Goal: Task Accomplishment & Management: Complete application form

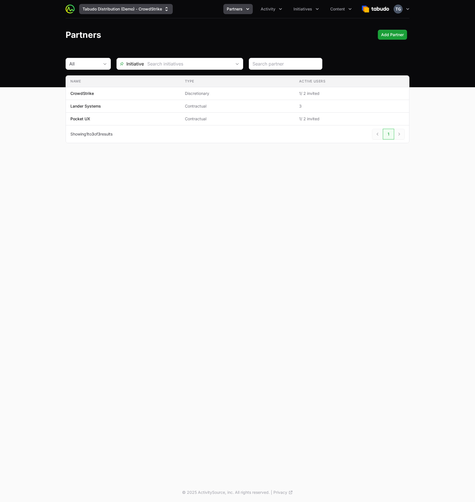
click at [151, 11] on button "Tabudo Distribution (Demo) - CrowdStrike" at bounding box center [126, 9] width 94 height 10
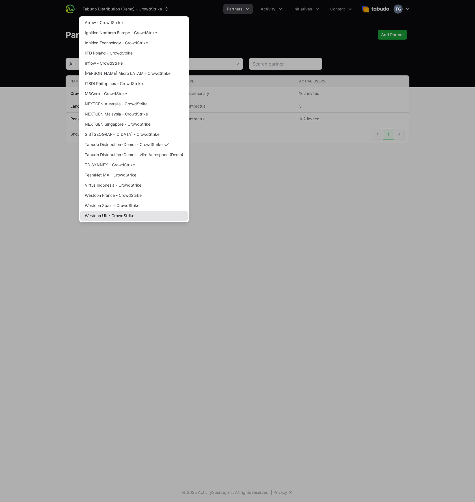
click at [138, 219] on link "Westcon UK - CrowdStrike" at bounding box center [133, 216] width 107 height 10
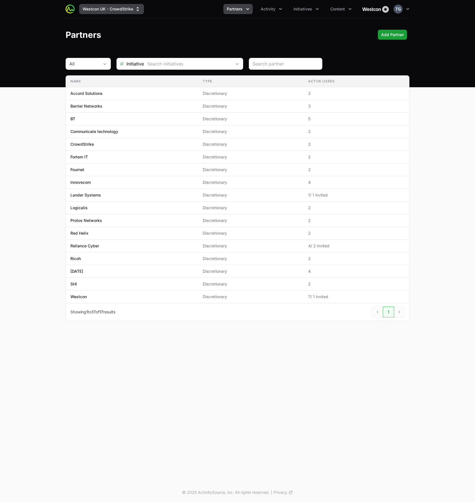
click at [105, 5] on button "Westcon UK - CrowdStrike" at bounding box center [111, 9] width 65 height 10
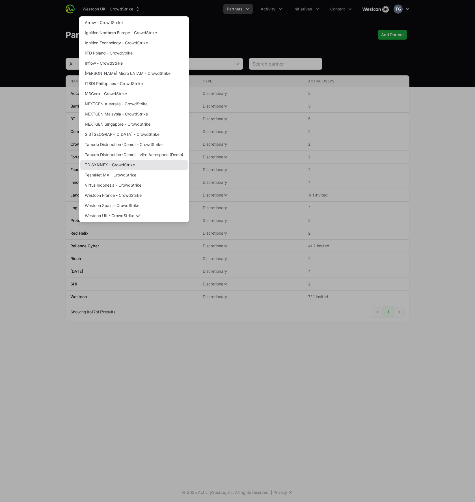
click at [112, 167] on link "TD SYNNEX - CrowdStrike" at bounding box center [133, 165] width 107 height 10
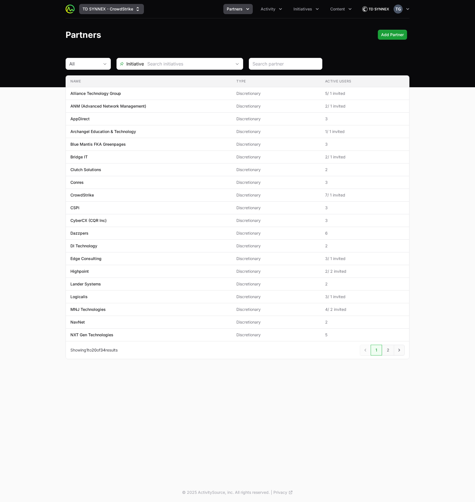
click at [120, 7] on button "TD SYNNEX - CrowdStrike" at bounding box center [111, 9] width 65 height 10
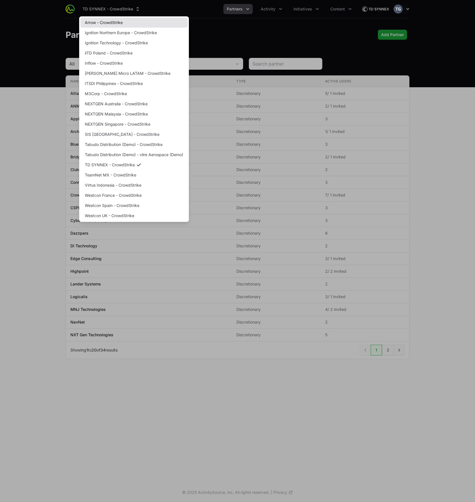
click at [95, 17] on div "Arrow - CrowdStrike Ignition [GEOGRAPHIC_DATA] - CrowdStrike Ignition Technolog…" at bounding box center [134, 119] width 110 height 206
click at [95, 19] on link "Arrow - CrowdStrike" at bounding box center [133, 23] width 107 height 10
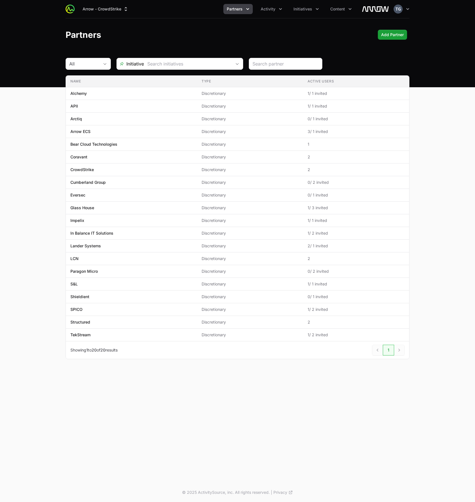
click at [230, 10] on span "Partners" at bounding box center [235, 9] width 16 height 6
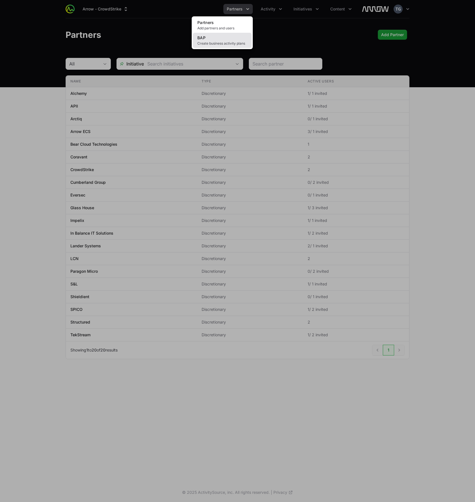
click at [218, 38] on link "BAP Create business activity plans" at bounding box center [222, 40] width 59 height 15
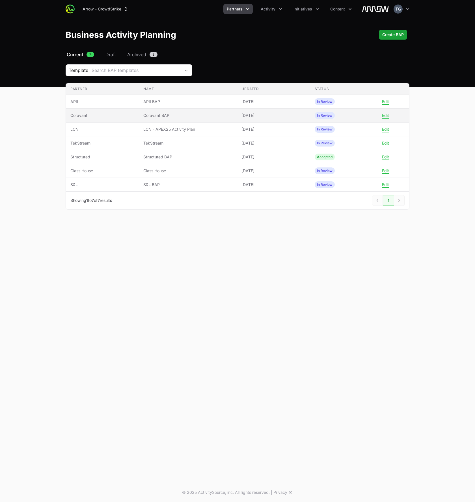
click at [186, 117] on span "Coravant BAP" at bounding box center [187, 116] width 89 height 6
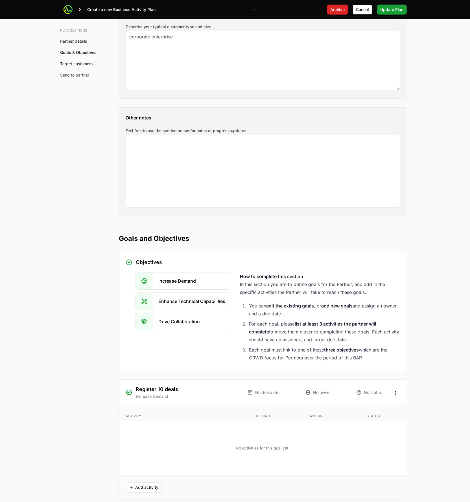
scroll to position [729, 0]
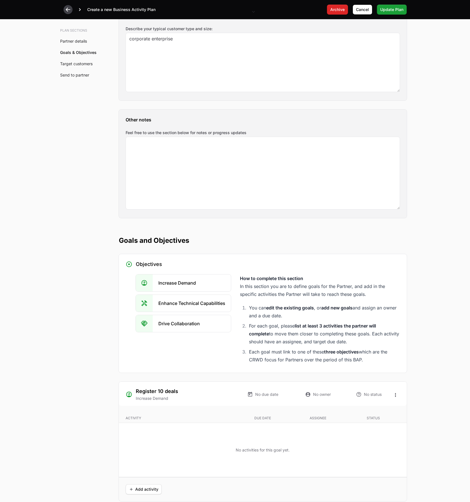
click at [66, 10] on icon at bounding box center [68, 10] width 5 height 4
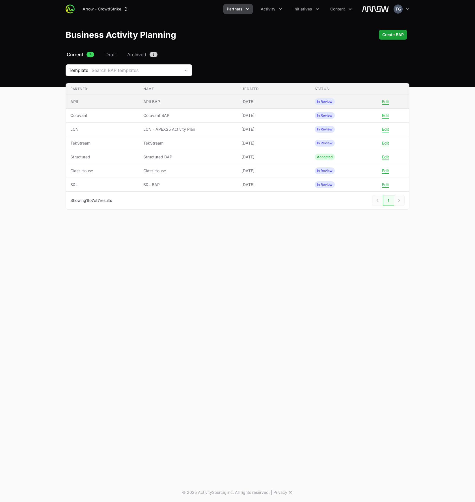
click at [125, 106] on td "Partner APII" at bounding box center [102, 102] width 73 height 14
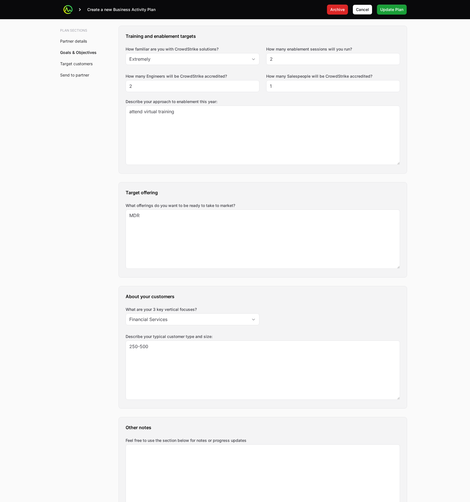
scroll to position [997, 0]
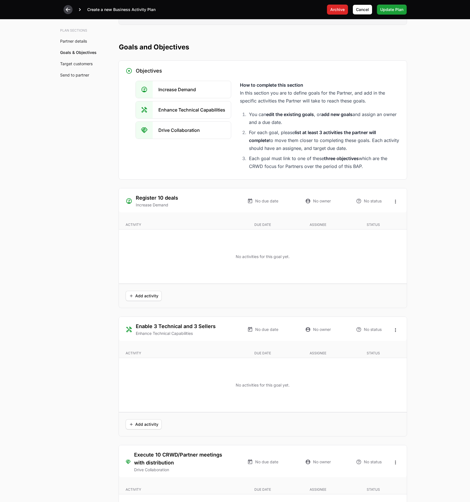
click at [68, 8] on icon at bounding box center [68, 10] width 6 height 6
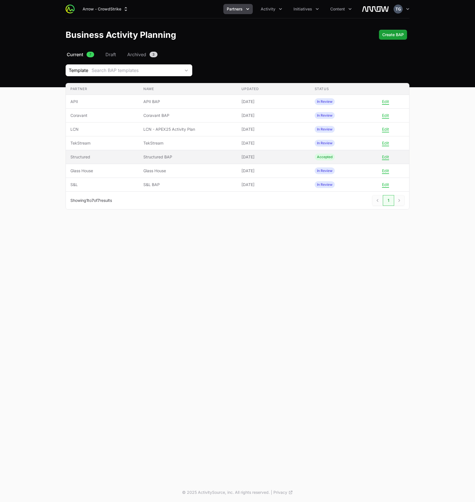
click at [163, 156] on span "Structured BAP" at bounding box center [187, 157] width 89 height 6
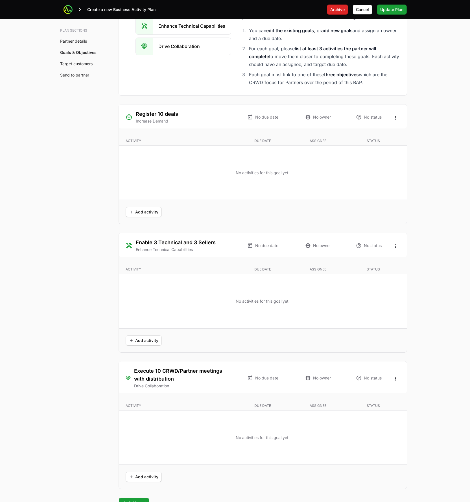
scroll to position [1008, 0]
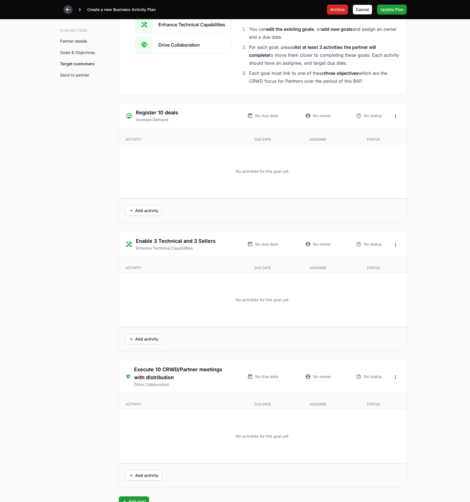
click at [68, 8] on icon at bounding box center [68, 10] width 6 height 6
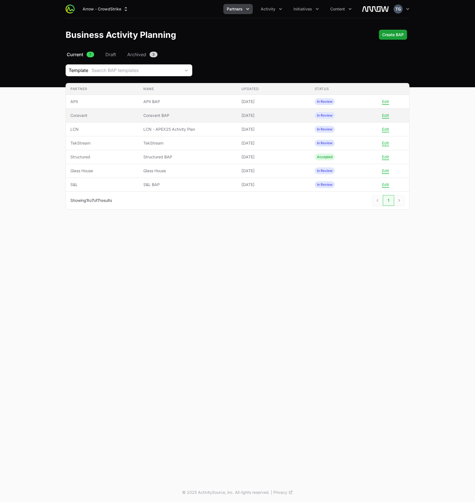
click at [160, 114] on span "Coravant BAP" at bounding box center [187, 116] width 89 height 6
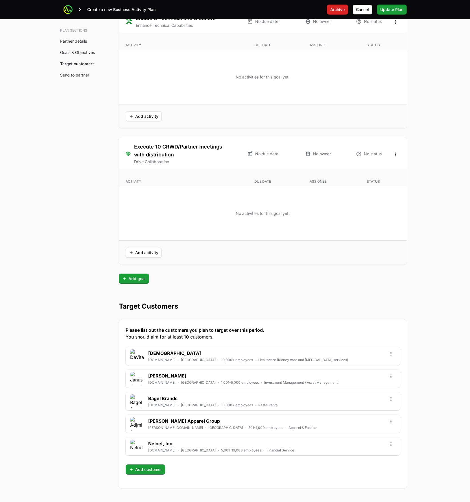
scroll to position [1317, 0]
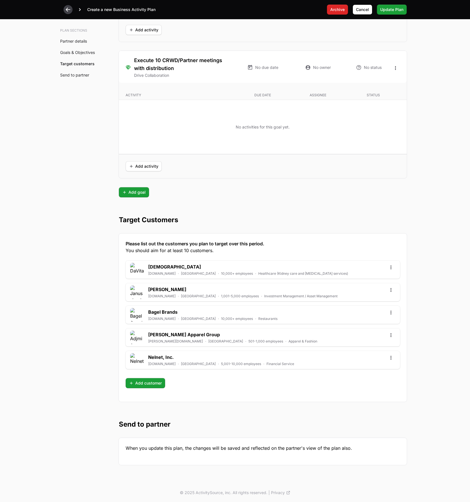
click at [66, 11] on icon at bounding box center [68, 10] width 6 height 6
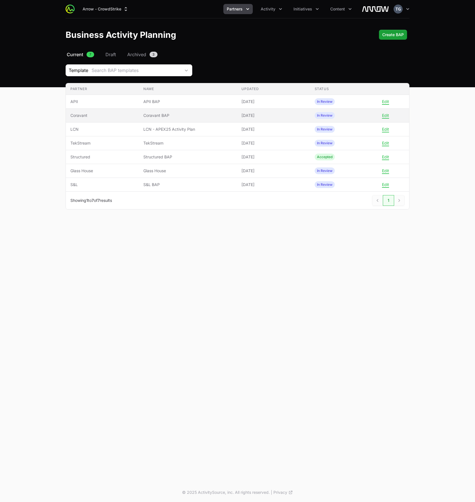
click at [100, 116] on span "Coravant" at bounding box center [102, 116] width 64 height 6
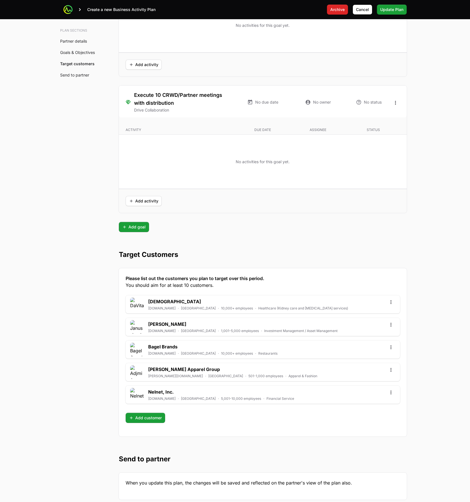
scroll to position [1317, 0]
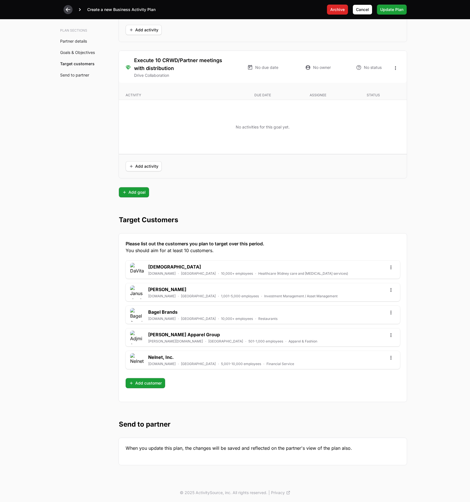
click at [69, 11] on icon at bounding box center [68, 10] width 6 height 6
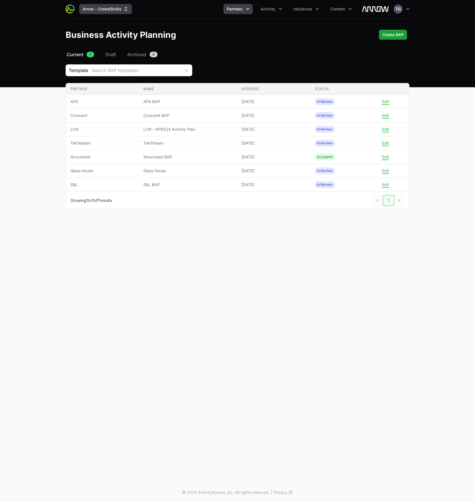
click at [119, 5] on button "Arrow - CrowdStrike" at bounding box center [105, 9] width 53 height 10
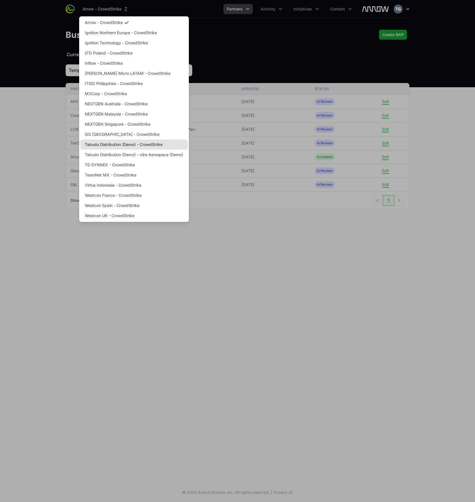
click at [144, 147] on link "Tabudo Distribution (Demo) - CrowdStrike" at bounding box center [133, 145] width 107 height 10
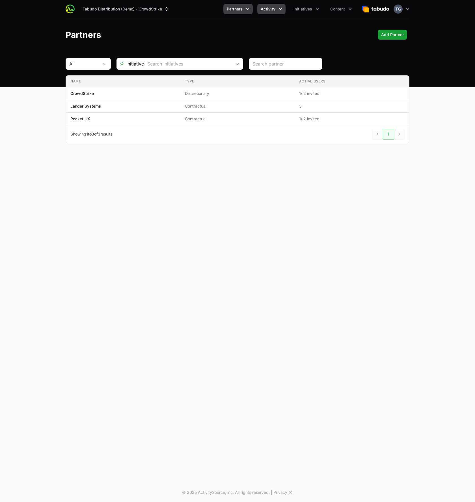
click at [280, 8] on icon "Activity menu" at bounding box center [280, 9] width 6 height 6
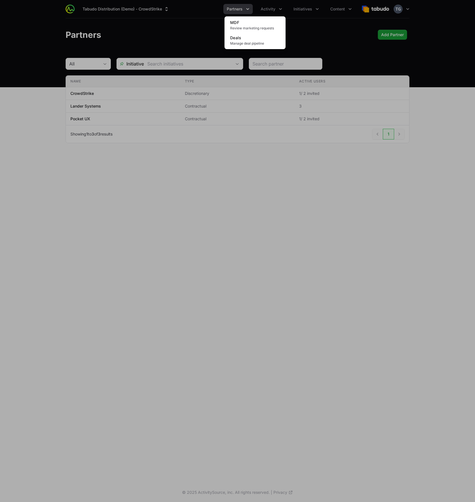
drag, startPoint x: 226, startPoint y: 11, endPoint x: 237, endPoint y: 8, distance: 11.0
click at [226, 11] on div "Activity menu" at bounding box center [237, 251] width 475 height 502
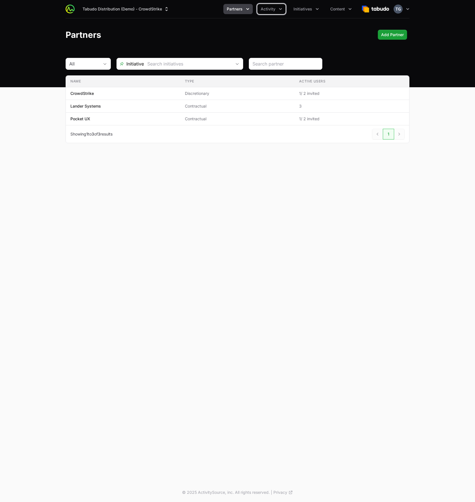
click at [240, 8] on span "Partners" at bounding box center [235, 9] width 16 height 6
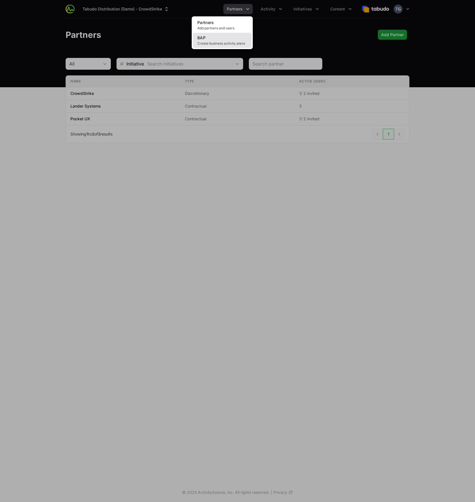
click at [235, 36] on link "BAP Create business activity plans" at bounding box center [222, 40] width 59 height 15
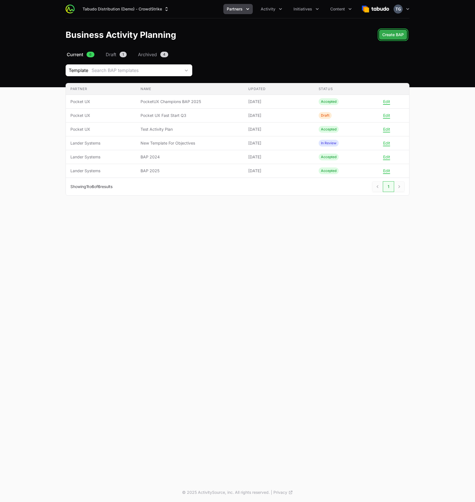
click at [390, 32] on span "Create BAP" at bounding box center [392, 34] width 21 height 7
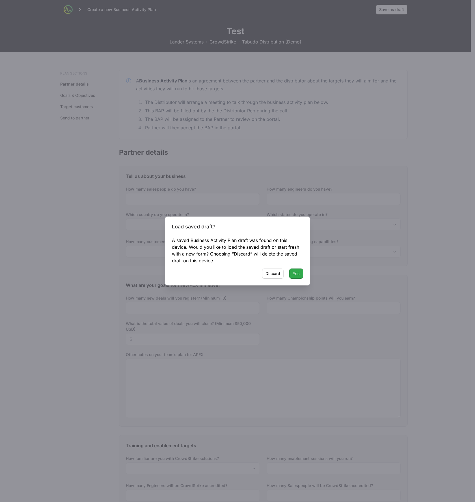
click at [294, 276] on span "Yes" at bounding box center [295, 273] width 7 height 7
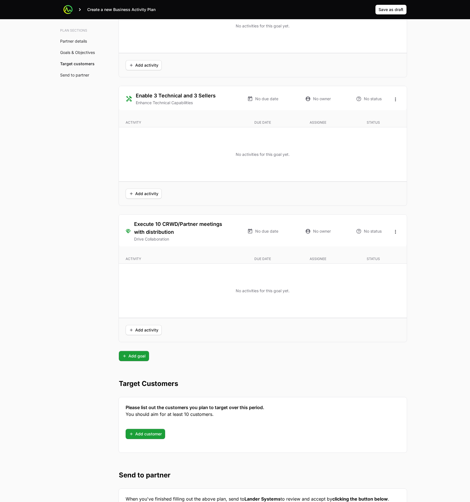
scroll to position [1210, 0]
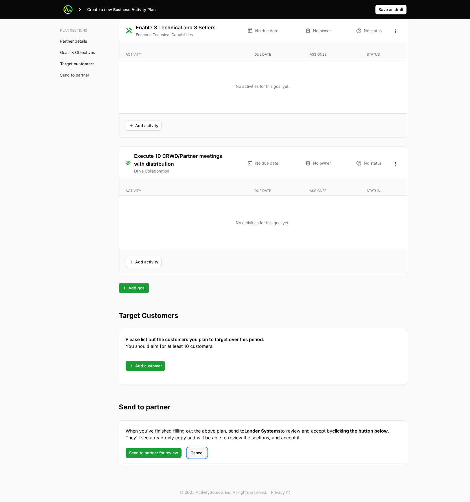
click at [201, 452] on span "Cancel" at bounding box center [197, 453] width 13 height 7
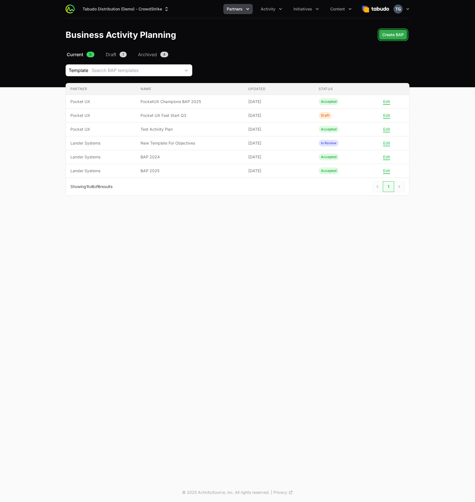
click at [397, 37] on span "Create BAP" at bounding box center [392, 34] width 21 height 7
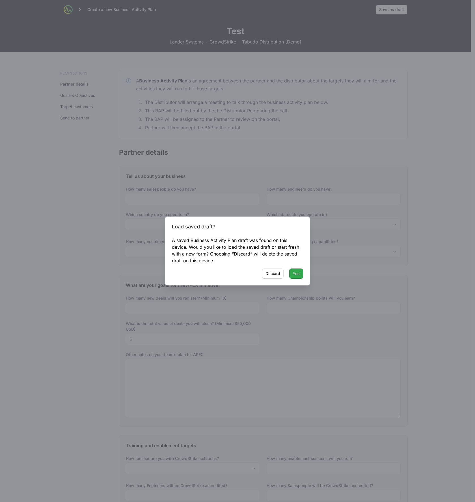
click at [296, 273] on span "Yes" at bounding box center [295, 273] width 7 height 7
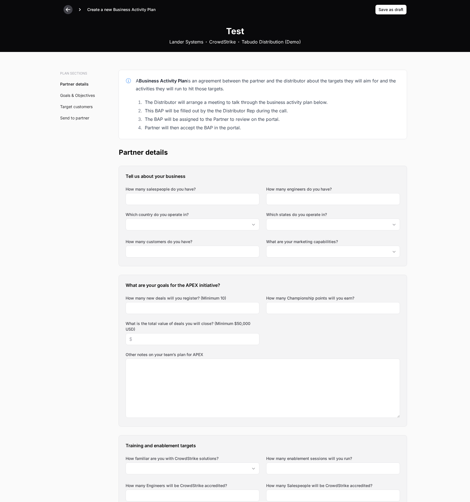
click at [68, 7] on icon at bounding box center [68, 10] width 6 height 6
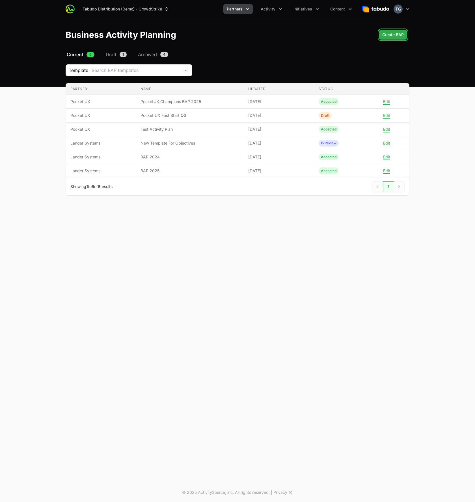
click at [395, 31] on span "Create BAP" at bounding box center [392, 34] width 21 height 7
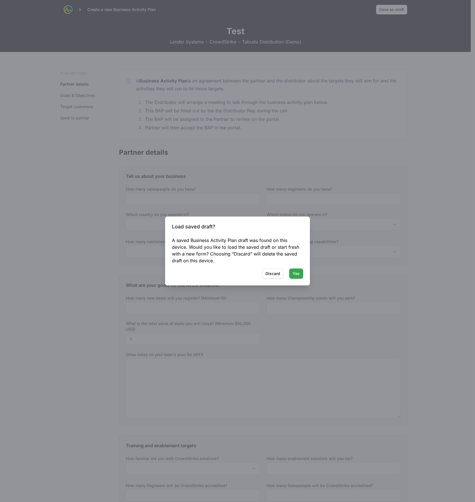
click at [295, 276] on span "Yes" at bounding box center [295, 273] width 7 height 7
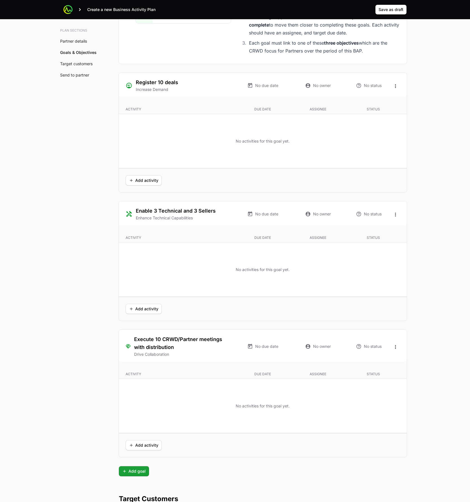
scroll to position [1210, 0]
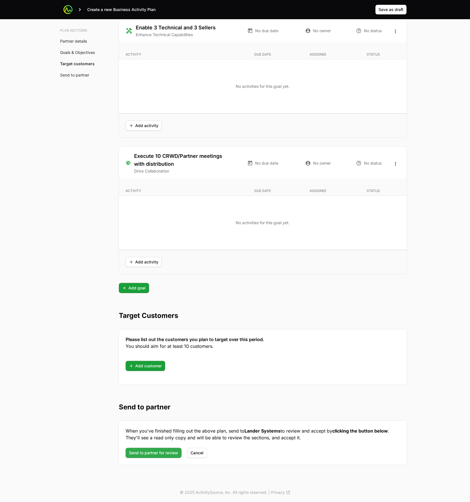
drag, startPoint x: 165, startPoint y: 460, endPoint x: 166, endPoint y: 457, distance: 2.9
click at [166, 459] on div "When you've finished filling out the above plan, send to Lander Systems to revi…" at bounding box center [263, 443] width 288 height 44
click at [166, 455] on span "Send to partner for review" at bounding box center [153, 453] width 49 height 7
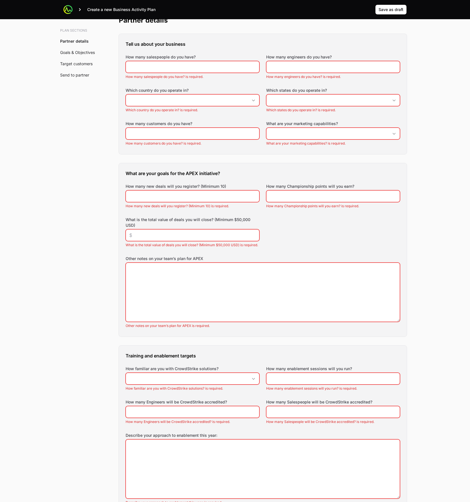
scroll to position [0, 0]
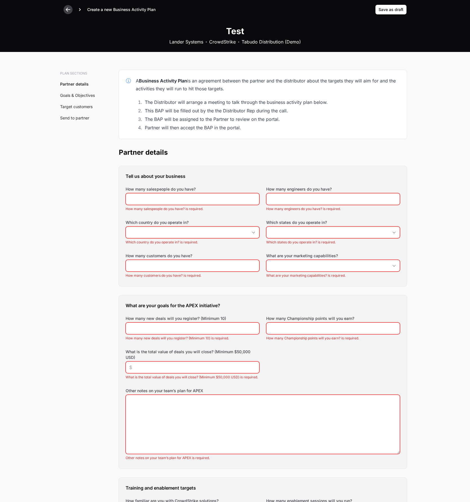
click at [71, 7] on div at bounding box center [68, 9] width 9 height 9
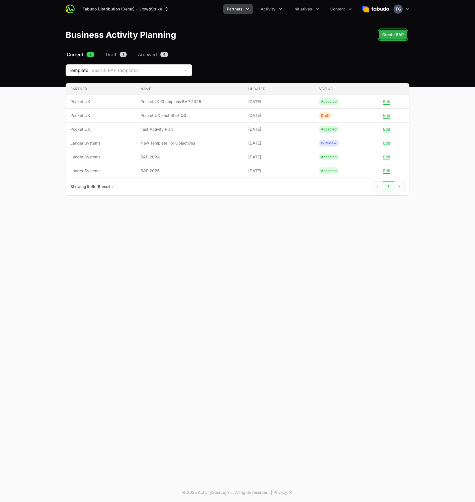
click at [400, 30] on button "Create BAP" at bounding box center [393, 35] width 28 height 10
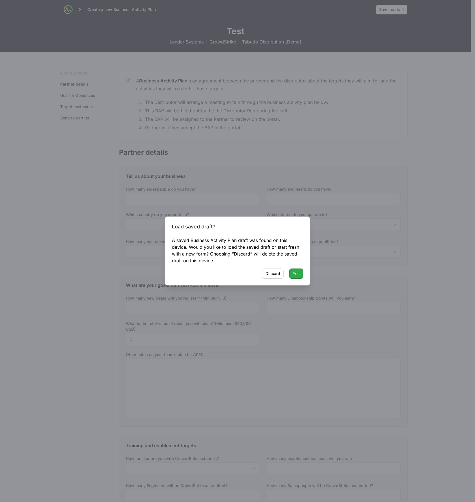
click at [292, 273] on button "Yes" at bounding box center [296, 274] width 14 height 10
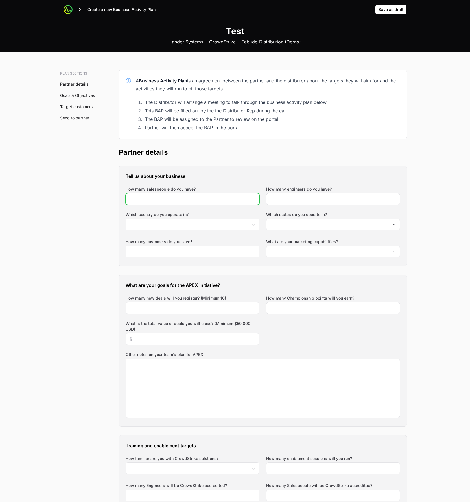
click at [221, 198] on input "How many salespeople do you have?" at bounding box center [192, 199] width 127 height 7
type input "5"
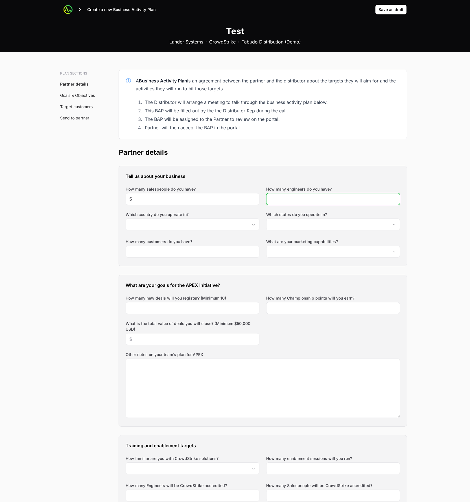
click at [292, 198] on input "How many engineers do you have?" at bounding box center [333, 199] width 127 height 7
type input "5"
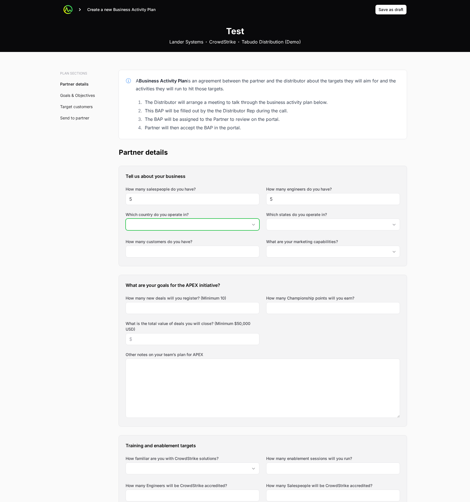
click at [187, 225] on input "Which country do you operate in?" at bounding box center [187, 224] width 122 height 11
click at [186, 237] on li "[GEOGRAPHIC_DATA]" at bounding box center [192, 237] width 133 height 11
type input "[GEOGRAPHIC_DATA]"
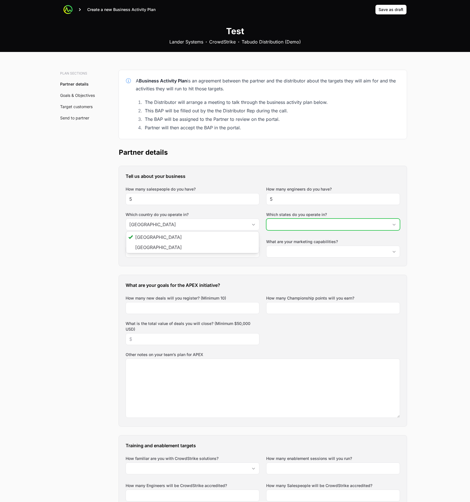
click at [281, 227] on input "Which states do you operate in?" at bounding box center [328, 224] width 122 height 11
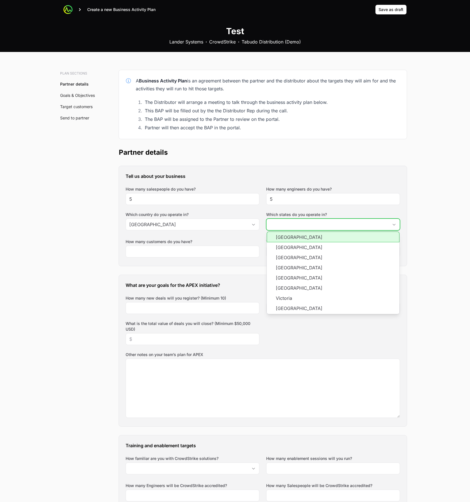
click at [290, 242] on li "[GEOGRAPHIC_DATA]" at bounding box center [333, 237] width 133 height 11
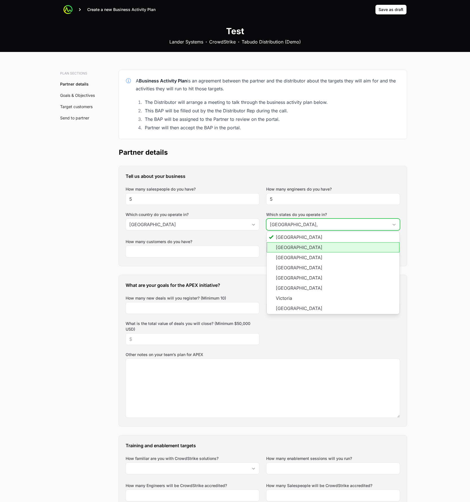
drag, startPoint x: 290, startPoint y: 247, endPoint x: 290, endPoint y: 264, distance: 17.5
click at [290, 247] on li "[GEOGRAPHIC_DATA]" at bounding box center [333, 247] width 133 height 10
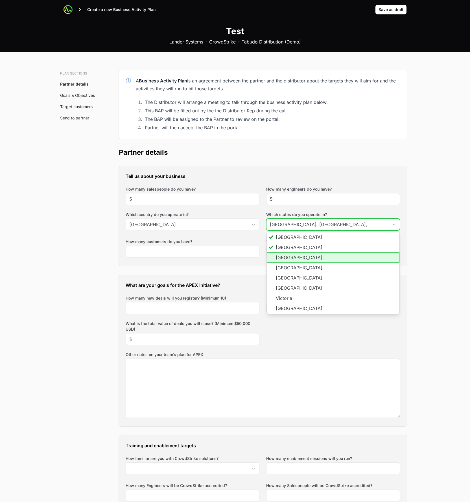
click at [290, 261] on li "[GEOGRAPHIC_DATA]" at bounding box center [333, 258] width 133 height 10
type input "[GEOGRAPHIC_DATA], [GEOGRAPHIC_DATA], [GEOGRAPHIC_DATA],"
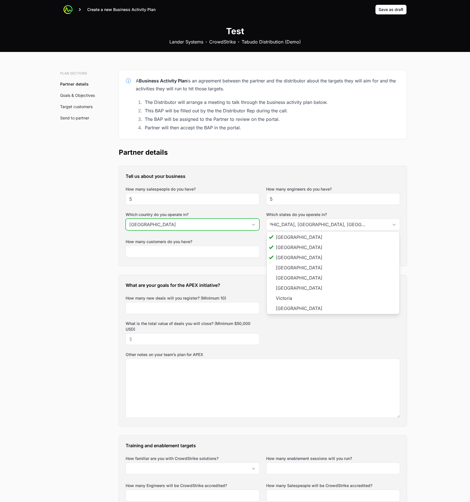
type input "[GEOGRAPHIC_DATA], [GEOGRAPHIC_DATA], [GEOGRAPHIC_DATA]"
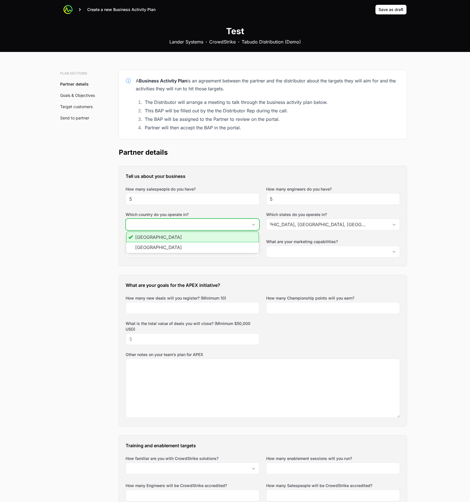
click at [206, 228] on input "Which country do you operate in?" at bounding box center [187, 224] width 122 height 11
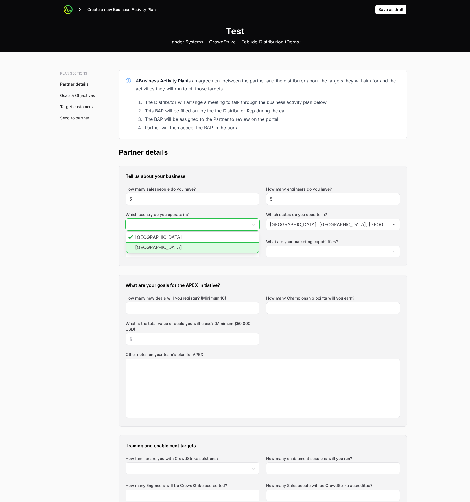
drag, startPoint x: 201, startPoint y: 245, endPoint x: 246, endPoint y: 241, distance: 45.2
click at [201, 246] on li "[GEOGRAPHIC_DATA]" at bounding box center [192, 247] width 133 height 11
type input "[GEOGRAPHIC_DATA]"
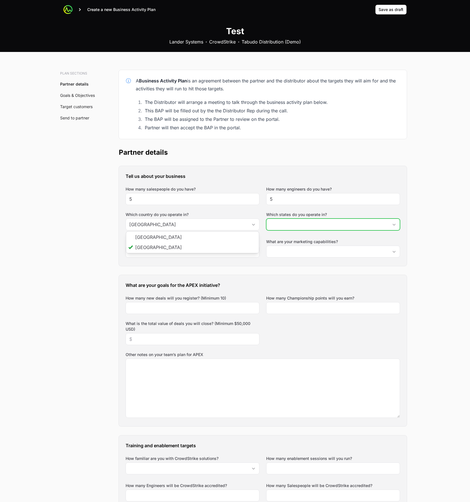
click at [290, 229] on input "Which states do you operate in?" at bounding box center [328, 224] width 122 height 11
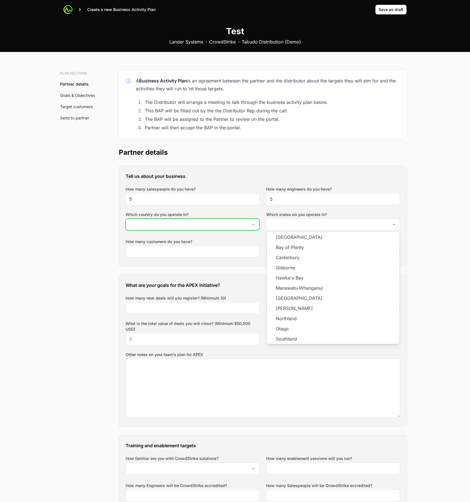
click at [230, 226] on input "Which country do you operate in?" at bounding box center [187, 224] width 122 height 11
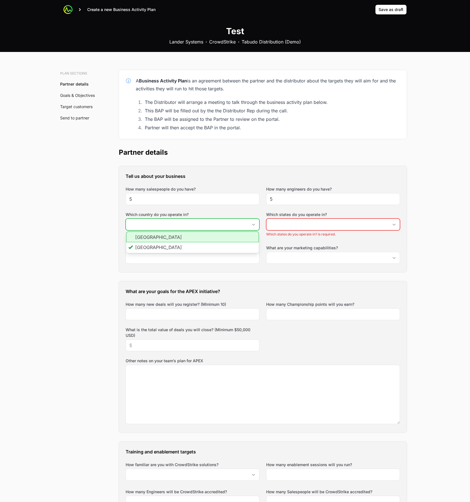
click at [201, 240] on li "[GEOGRAPHIC_DATA]" at bounding box center [192, 237] width 133 height 11
type input "[GEOGRAPHIC_DATA]"
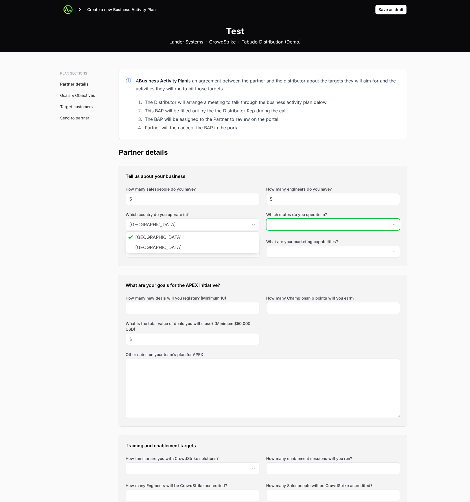
click at [304, 226] on input "Which states do you operate in?" at bounding box center [328, 224] width 122 height 11
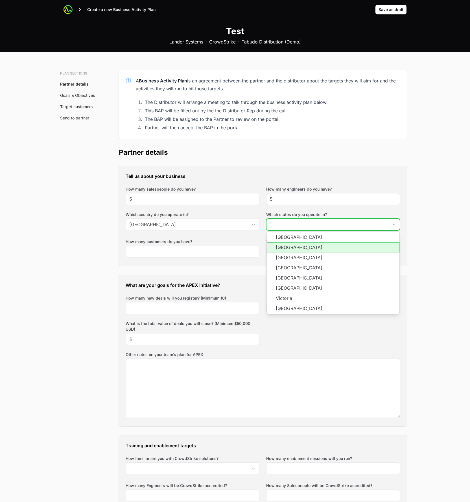
click at [326, 247] on li "[GEOGRAPHIC_DATA]" at bounding box center [333, 247] width 133 height 10
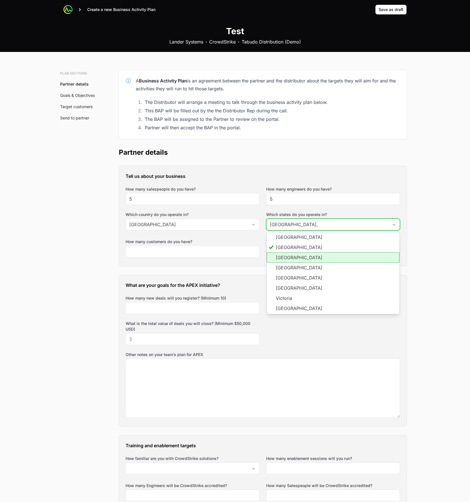
drag, startPoint x: 328, startPoint y: 263, endPoint x: 338, endPoint y: 283, distance: 22.4
click at [329, 266] on li "[GEOGRAPHIC_DATA]" at bounding box center [333, 268] width 133 height 10
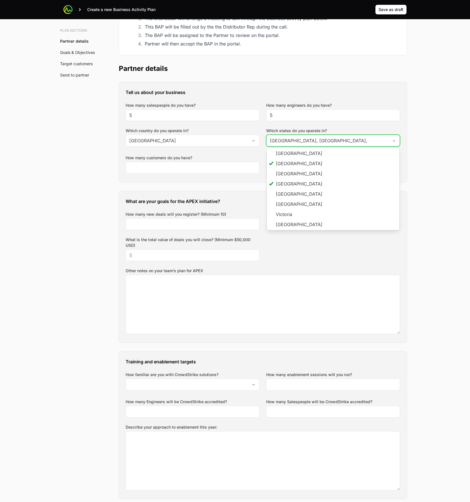
scroll to position [44, 0]
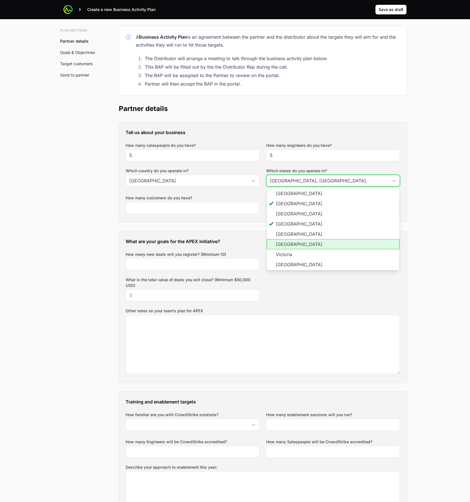
drag, startPoint x: 308, startPoint y: 244, endPoint x: 316, endPoint y: 247, distance: 7.8
click at [309, 245] on li "[GEOGRAPHIC_DATA]" at bounding box center [333, 244] width 133 height 10
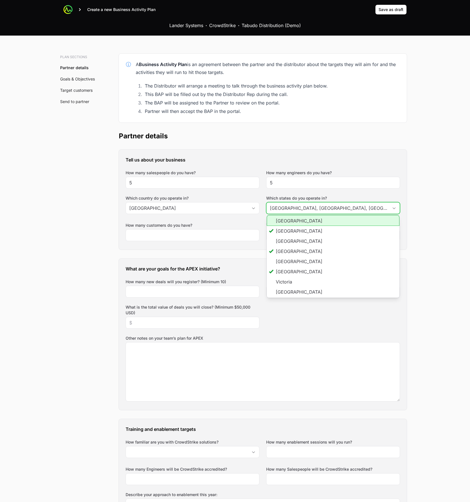
scroll to position [15, 0]
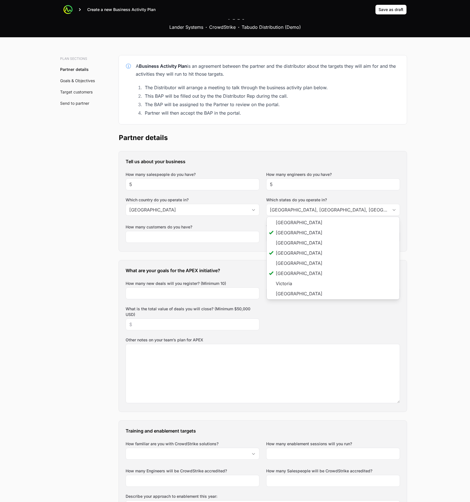
type input "[GEOGRAPHIC_DATA], [GEOGRAPHIC_DATA], [GEOGRAPHIC_DATA]"
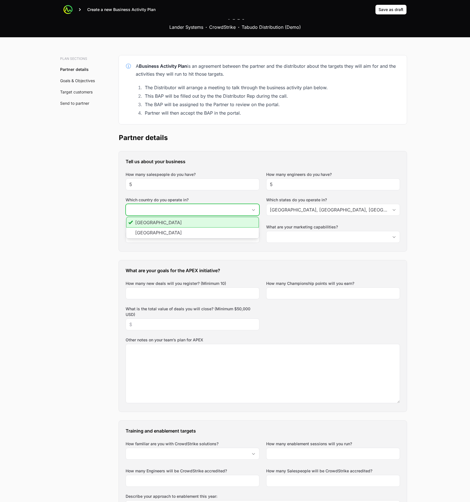
click at [240, 208] on input "Which country do you operate in?" at bounding box center [187, 209] width 122 height 11
type input "[GEOGRAPHIC_DATA]"
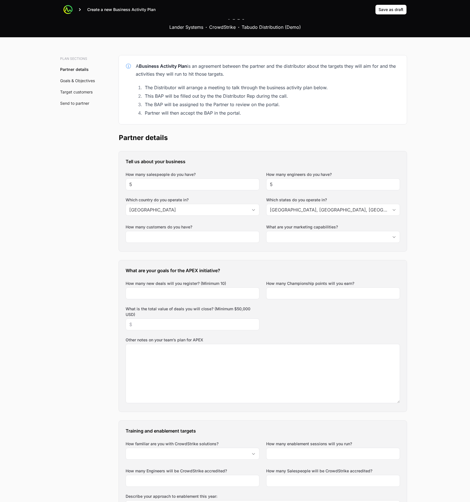
click at [195, 239] on input "How many customers do you have?" at bounding box center [192, 237] width 127 height 7
type input "5"
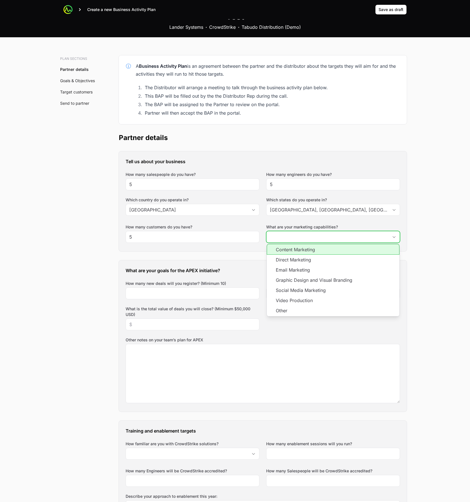
click at [292, 237] on input "What are your marketing capabilities?" at bounding box center [328, 236] width 122 height 11
drag, startPoint x: 299, startPoint y: 259, endPoint x: 299, endPoint y: 268, distance: 9.6
click at [299, 260] on li "Direct Marketing" at bounding box center [333, 260] width 133 height 10
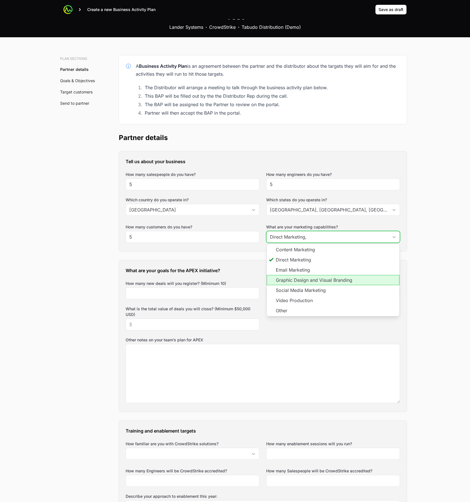
click at [296, 276] on li "Graphic Design and Visual Branding" at bounding box center [333, 280] width 133 height 10
click at [301, 291] on li "Social Media Marketing" at bounding box center [333, 290] width 133 height 10
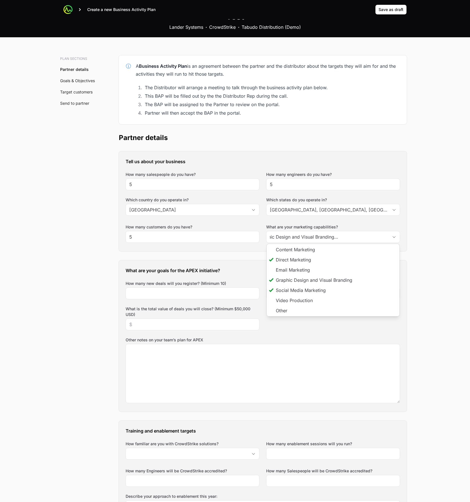
type input "Direct Marketing, Graphic Design and Visual Branding, Social Media Marketing"
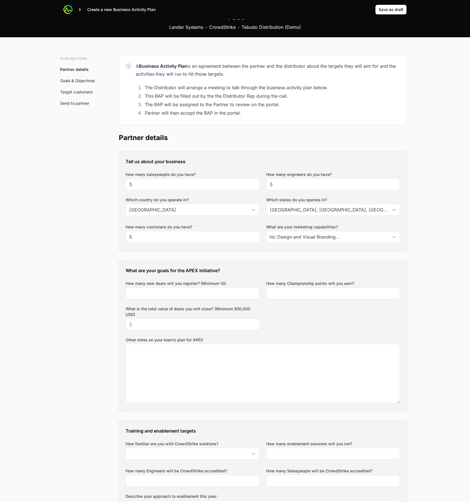
click at [222, 269] on h3 "What are your goals for the APEX initiative?" at bounding box center [263, 270] width 275 height 7
click at [216, 290] on div at bounding box center [193, 294] width 134 height 12
type input "19"
click at [290, 292] on input "How many Championship points will you earn?" at bounding box center [333, 293] width 127 height 7
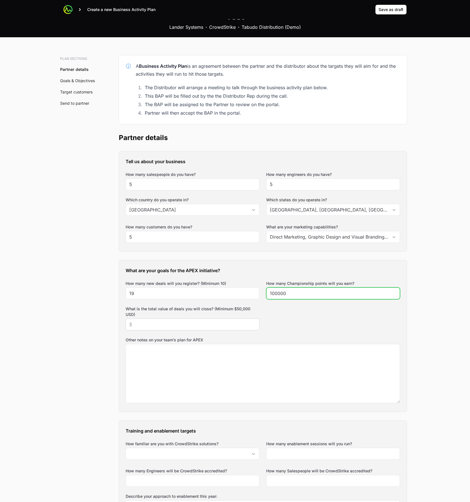
type input "100000"
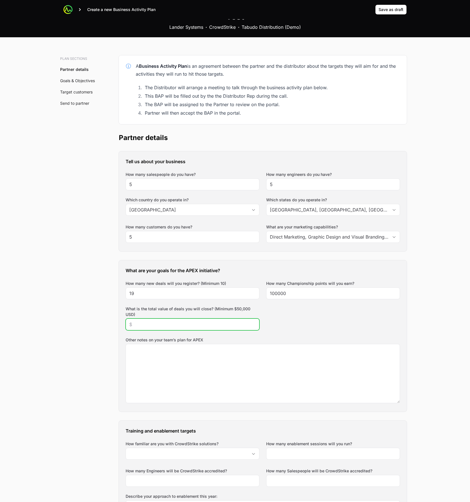
click at [207, 323] on input "What is the total value of deals you will close? (Minimum $50,000 USD)" at bounding box center [192, 324] width 127 height 7
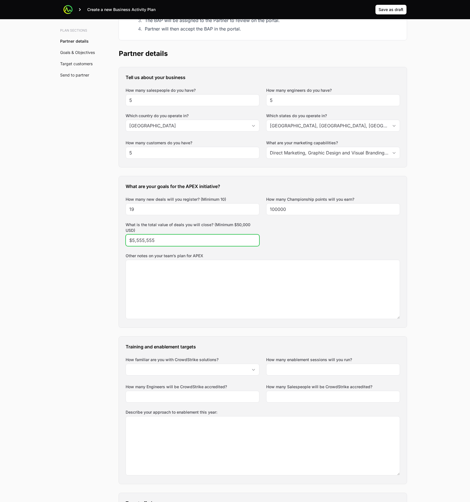
scroll to position [123, 0]
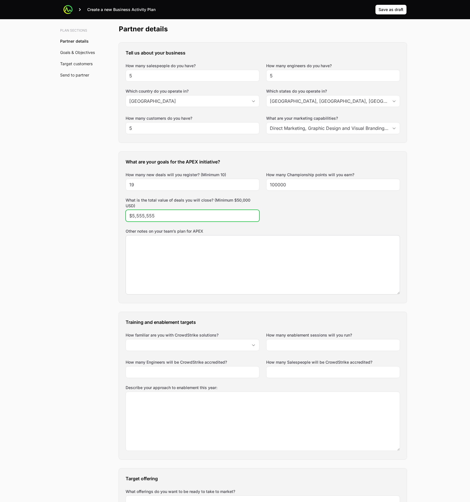
type input "$5,555,555"
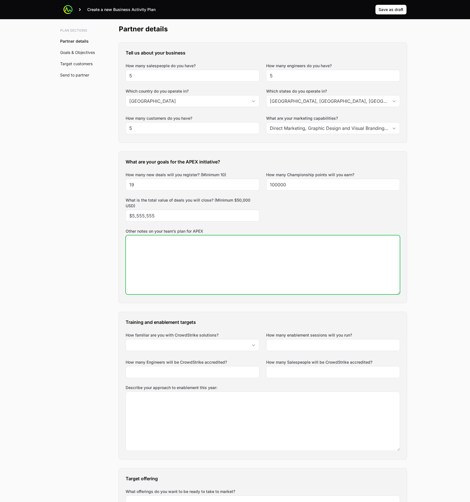
click at [198, 269] on textarea "Other notes on your team’s plan for APEX" at bounding box center [263, 265] width 274 height 59
type textarea "These are my notes."
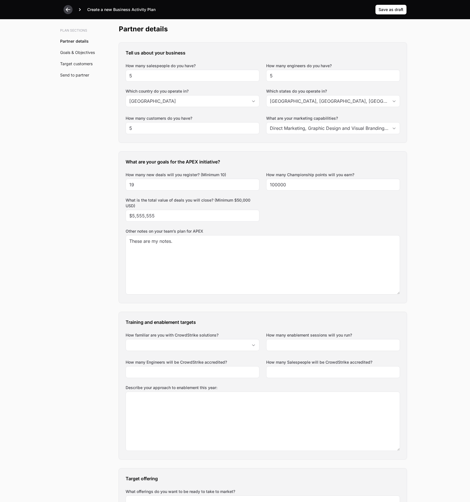
click at [64, 12] on button at bounding box center [68, 9] width 9 height 9
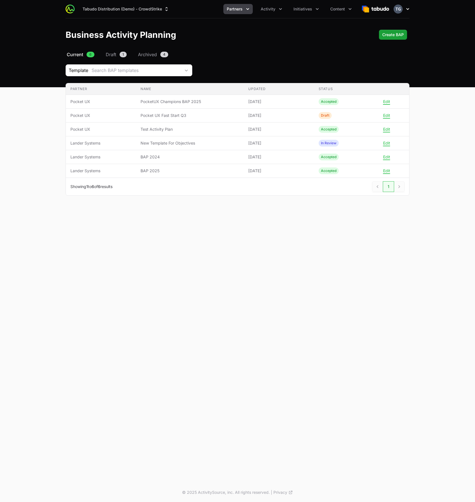
click at [409, 8] on icon "button" at bounding box center [408, 9] width 6 height 6
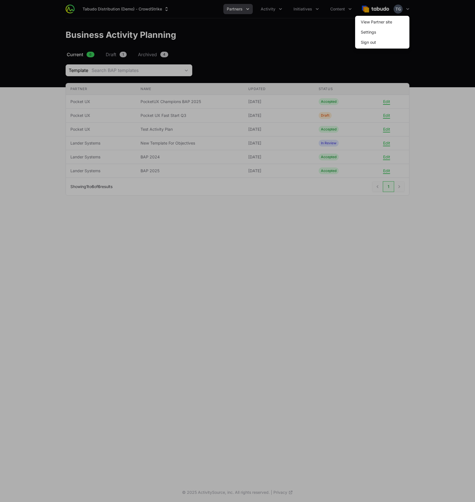
click at [386, 40] on span "Sign out" at bounding box center [382, 42] width 54 height 10
click at [387, 43] on span "Sign out" at bounding box center [382, 42] width 54 height 10
click at [375, 42] on button "Sign out" at bounding box center [368, 42] width 24 height 10
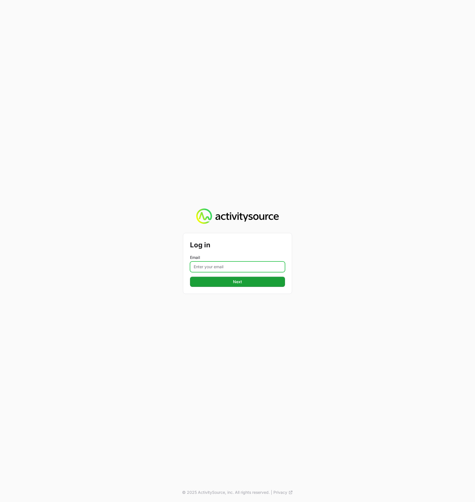
click at [223, 265] on input "Email" at bounding box center [237, 267] width 95 height 11
click at [102, 268] on div "Log in Email Next © 2025 ActivitySource, inc. All rights reserved. | Privacy" at bounding box center [237, 251] width 475 height 502
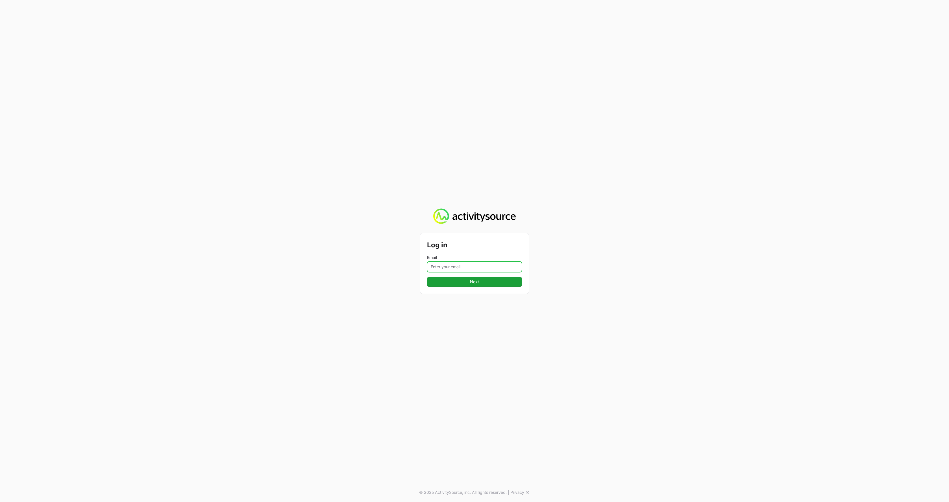
click at [474, 266] on input "Email" at bounding box center [474, 267] width 95 height 11
click at [474, 131] on div "Log in Email Next © 2025 ActivitySource, inc. All rights reserved. | Privacy" at bounding box center [474, 251] width 949 height 502
